Goal: Information Seeking & Learning: Learn about a topic

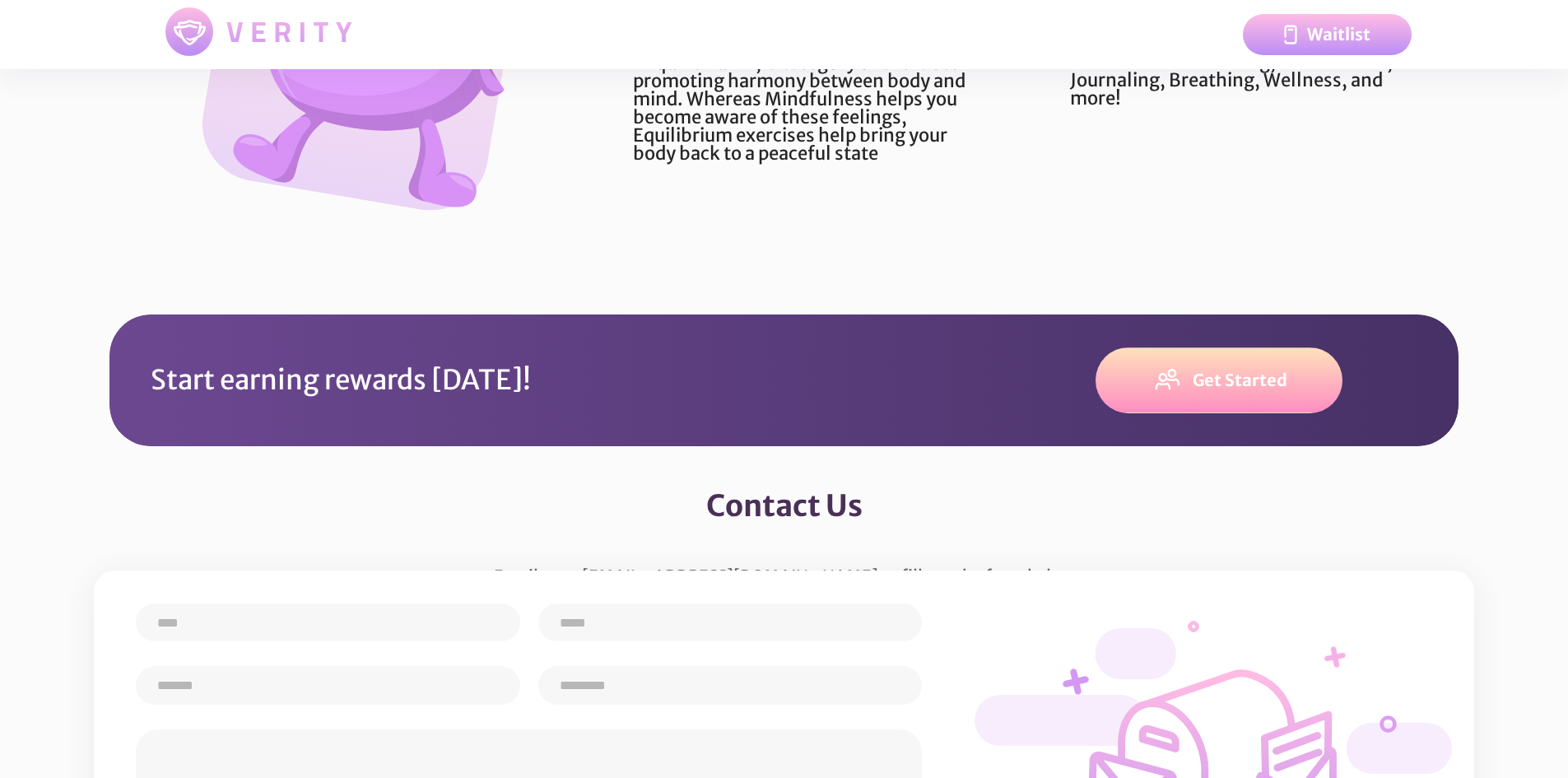
scroll to position [4556, 0]
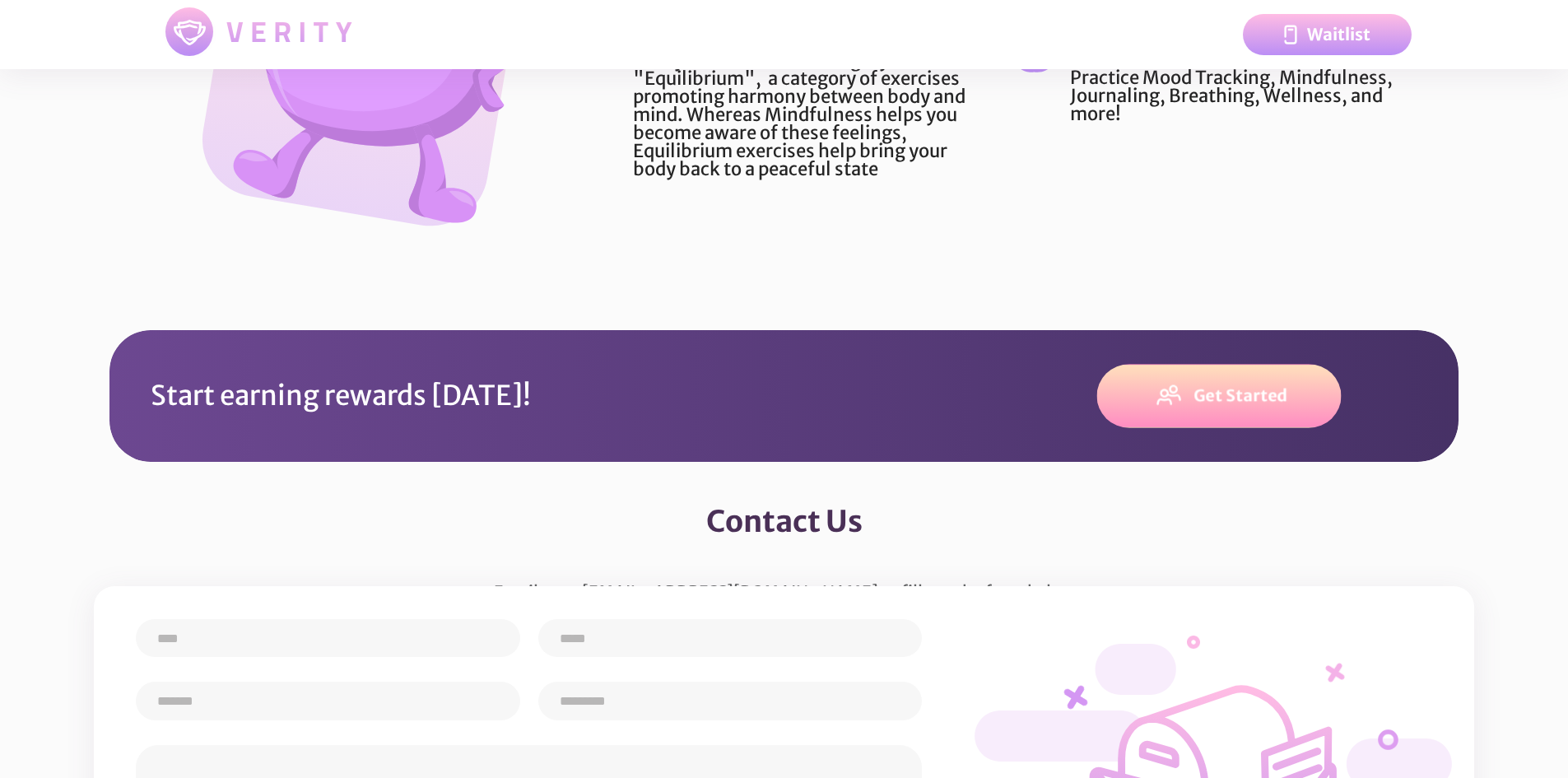
drag, startPoint x: 968, startPoint y: 435, endPoint x: 1118, endPoint y: 448, distance: 150.6
click at [1150, 409] on img at bounding box center [1167, 396] width 34 height 26
click at [688, 4] on div "Waitlist" at bounding box center [945, 34] width 930 height 61
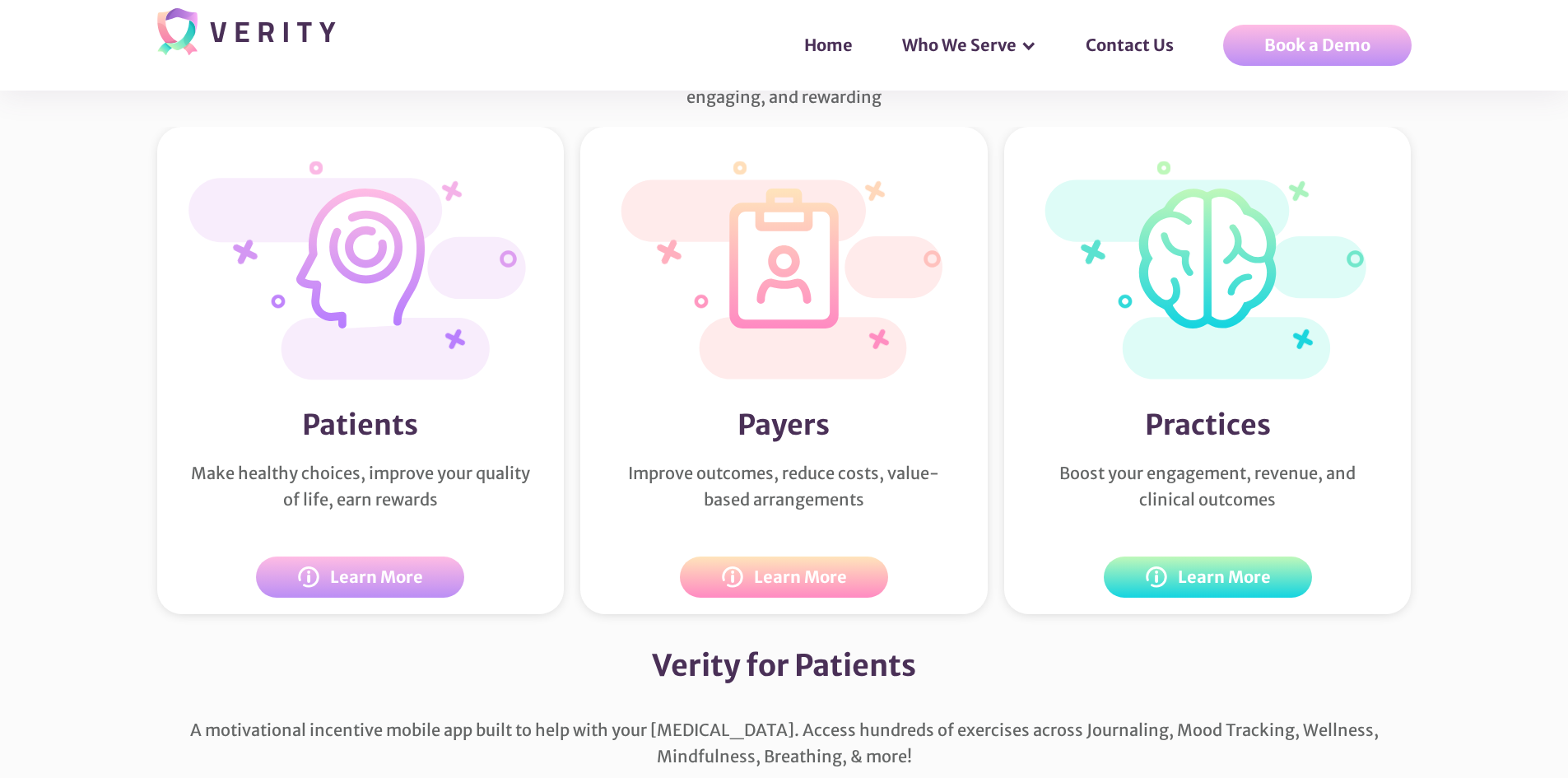
scroll to position [2882, 0]
click at [394, 588] on div "Learn More" at bounding box center [376, 578] width 89 height 19
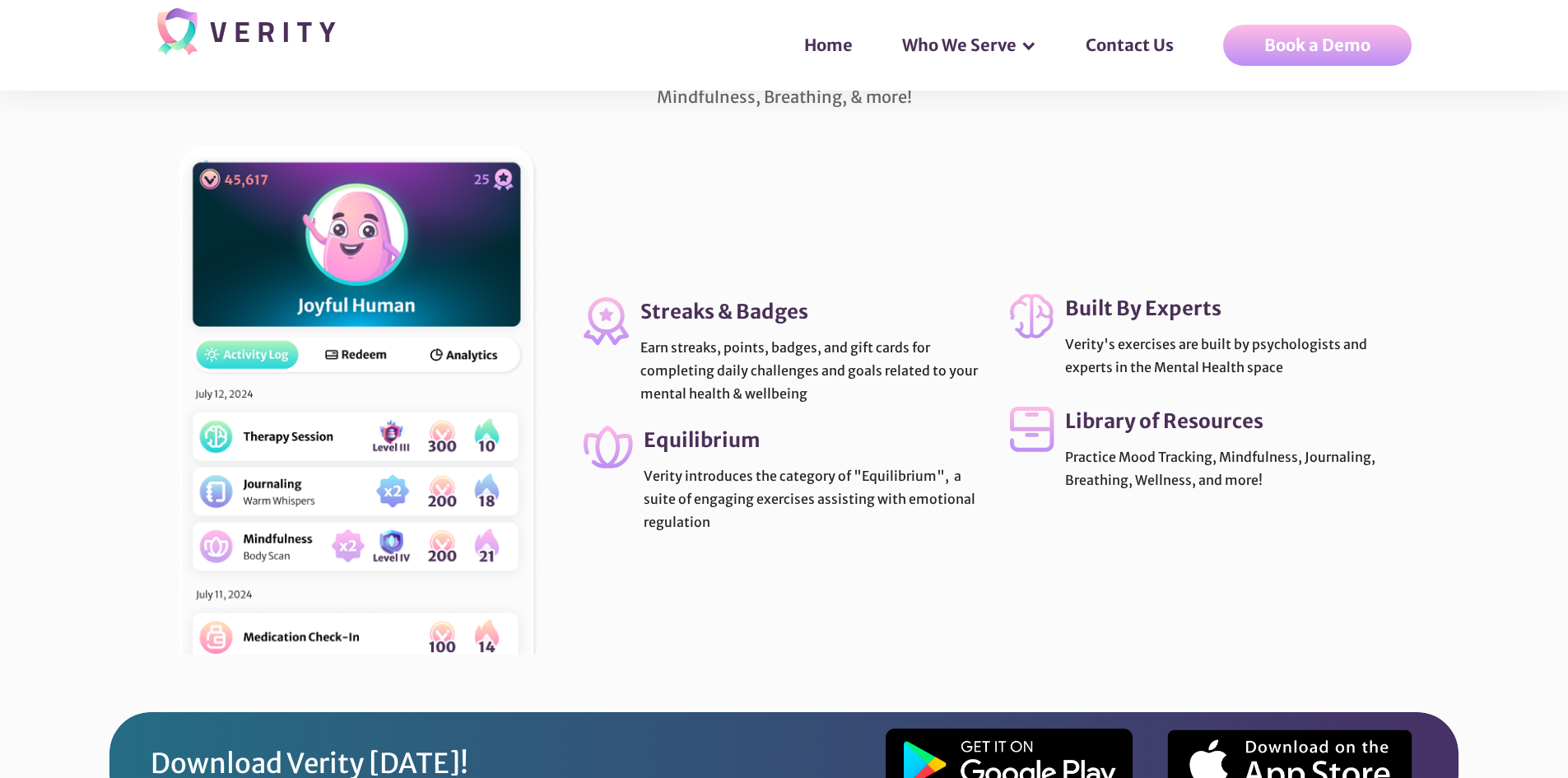
scroll to position [3543, 0]
click at [765, 126] on div "A motivational incentive mobile app built to help with your personal growth. Ac…" at bounding box center [784, 91] width 1568 height 69
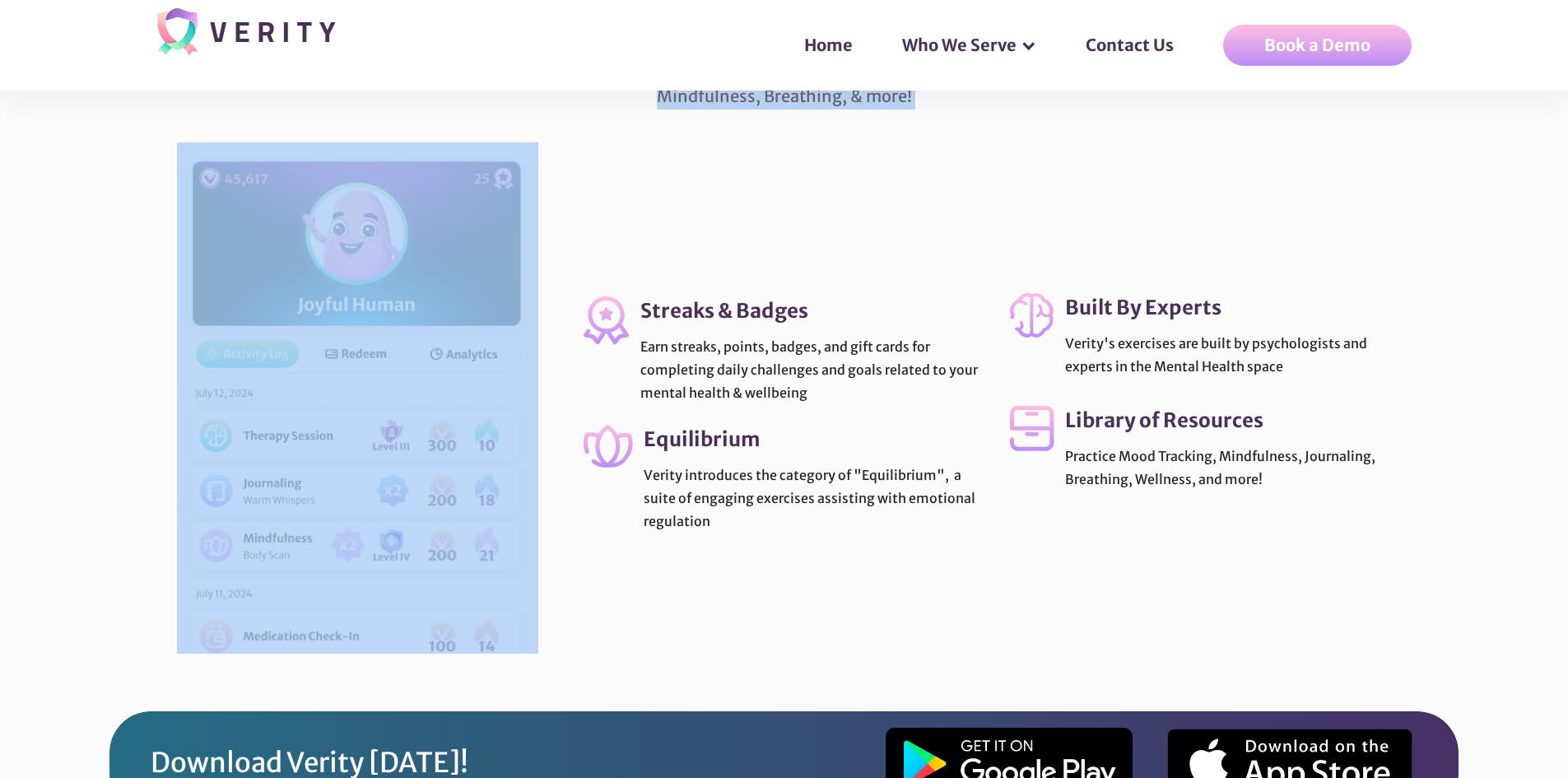
click at [765, 126] on div "A motivational incentive mobile app built to help with your personal growth. Ac…" at bounding box center [784, 91] width 1568 height 69
copy div "A motivational incentive mobile app built to help with your personal growth. Ac…"
